Goal: Task Accomplishment & Management: Use online tool/utility

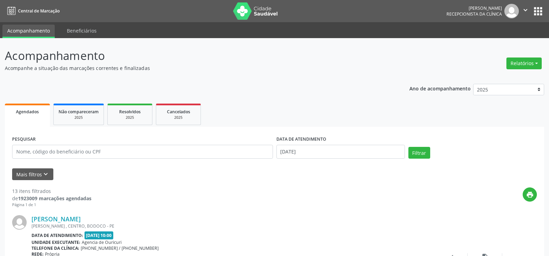
click at [44, 172] on icon "keyboard_arrow_down" at bounding box center [46, 174] width 8 height 8
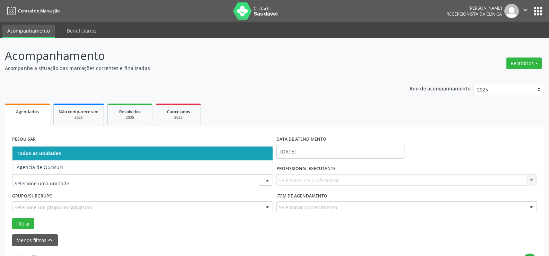
click at [94, 179] on input "text" at bounding box center [137, 184] width 244 height 14
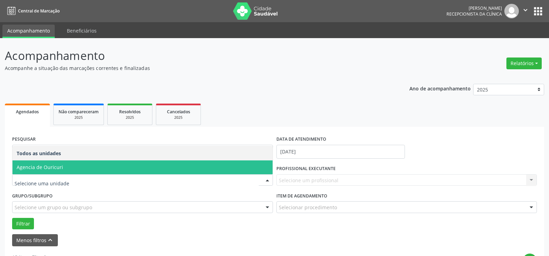
click at [77, 168] on span "Agencia de Ouricuri" at bounding box center [142, 167] width 260 height 14
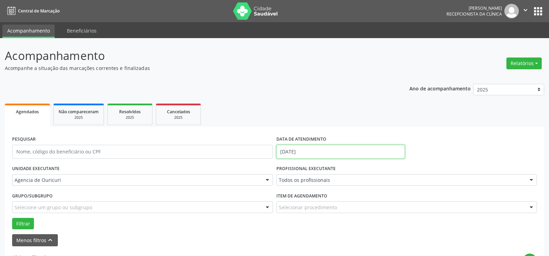
click at [348, 154] on input "[DATE]" at bounding box center [340, 152] width 128 height 14
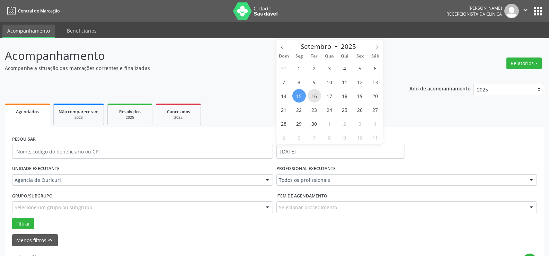
click at [313, 97] on span "16" at bounding box center [313, 95] width 13 height 13
type input "[DATE]"
click at [313, 97] on span "16" at bounding box center [313, 95] width 13 height 13
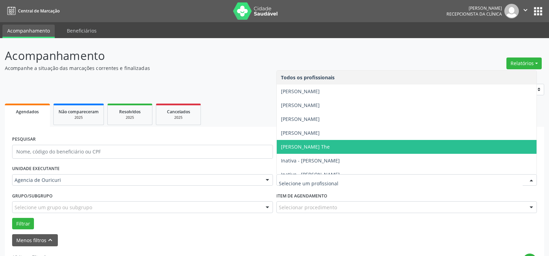
scroll to position [35, 0]
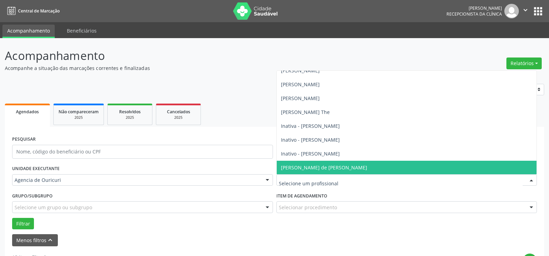
click at [300, 162] on span "[PERSON_NAME] de [PERSON_NAME]" at bounding box center [407, 168] width 260 height 14
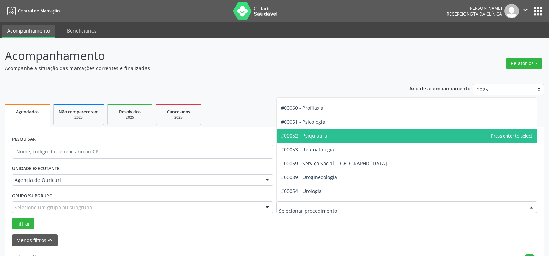
scroll to position [1136, 0]
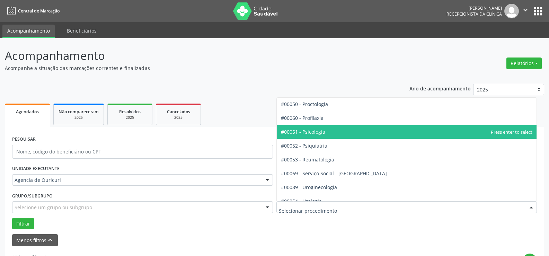
click at [336, 128] on span "#00051 - Psicologia" at bounding box center [407, 132] width 260 height 14
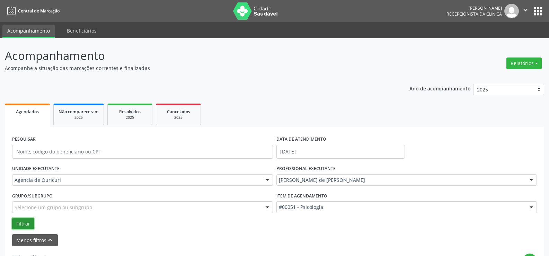
click at [20, 225] on button "Filtrar" at bounding box center [23, 224] width 22 height 12
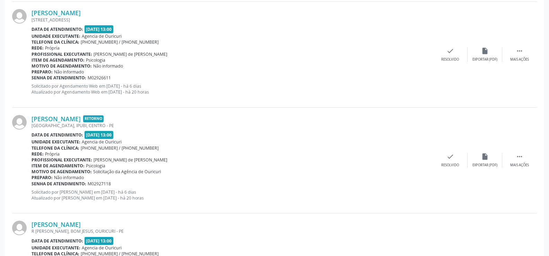
scroll to position [554, 0]
